Goal: Information Seeking & Learning: Learn about a topic

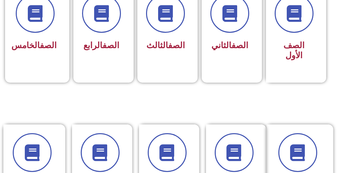
scroll to position [219, 0]
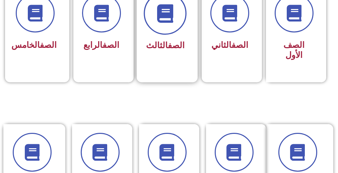
click at [170, 15] on icon at bounding box center [165, 13] width 18 height 18
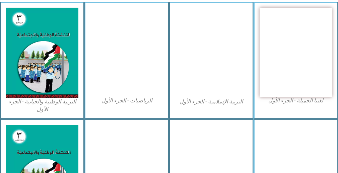
scroll to position [243, 0]
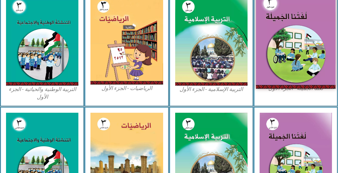
click at [286, 32] on img at bounding box center [296, 40] width 80 height 98
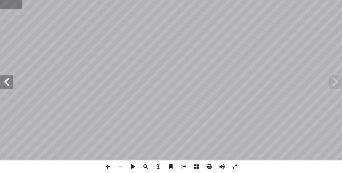
drag, startPoint x: 10, startPoint y: 3, endPoint x: 19, endPoint y: 2, distance: 9.8
click at [19, 2] on input "text" at bounding box center [11, 4] width 22 height 9
type input "**"
click at [333, 80] on span at bounding box center [335, 81] width 13 height 13
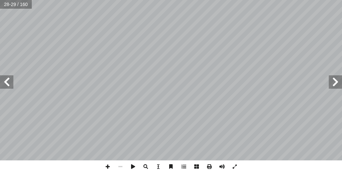
click at [333, 80] on span at bounding box center [335, 81] width 13 height 13
click at [107, 164] on span at bounding box center [107, 166] width 13 height 13
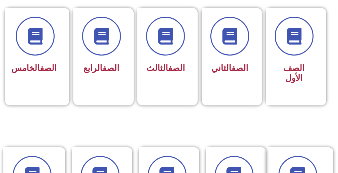
scroll to position [219, 0]
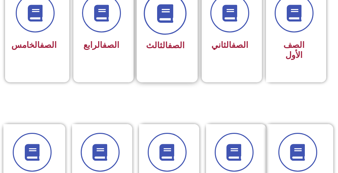
click at [167, 20] on icon at bounding box center [165, 13] width 18 height 18
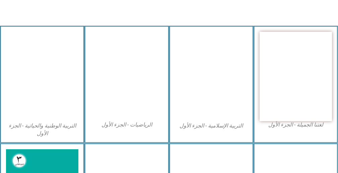
scroll to position [231, 0]
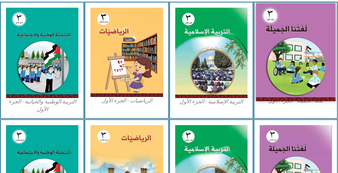
click at [302, 33] on img at bounding box center [296, 52] width 80 height 98
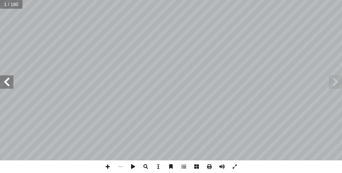
click at [10, 5] on input "text" at bounding box center [11, 4] width 22 height 9
type input "**"
click at [336, 82] on span at bounding box center [335, 81] width 13 height 13
click at [7, 82] on span at bounding box center [6, 81] width 13 height 13
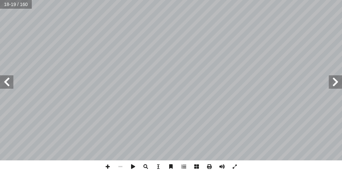
click at [7, 82] on span at bounding box center [6, 81] width 13 height 13
click at [338, 82] on span at bounding box center [335, 81] width 13 height 13
click at [7, 81] on span at bounding box center [6, 81] width 13 height 13
click at [106, 164] on span at bounding box center [107, 166] width 13 height 13
